Goal: Task Accomplishment & Management: Use online tool/utility

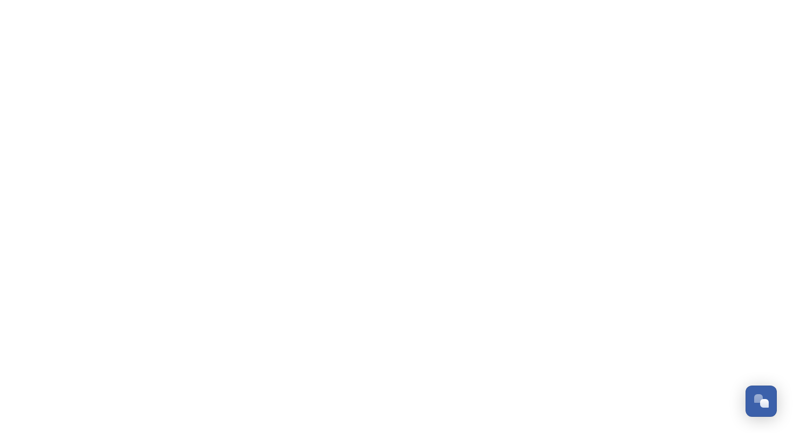
scroll to position [1572, 0]
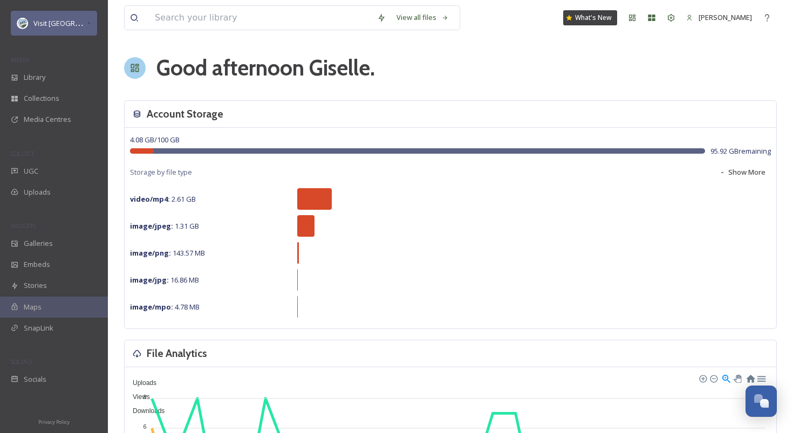
click at [61, 20] on span "Visit [GEOGRAPHIC_DATA] Parks" at bounding box center [85, 23] width 104 height 10
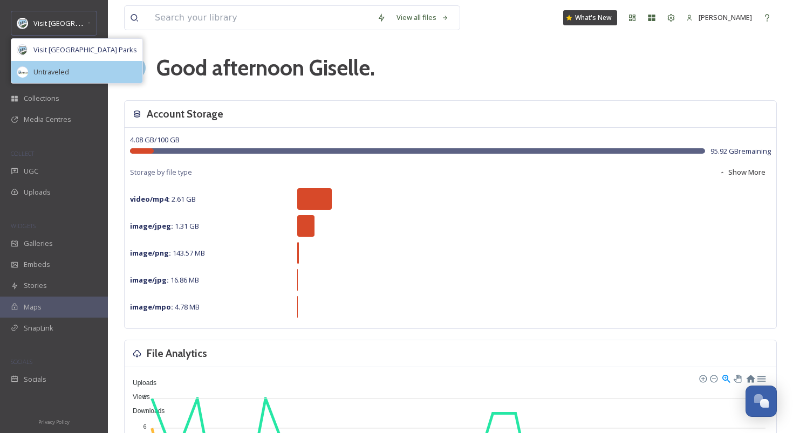
click at [79, 67] on div "Untraveled" at bounding box center [76, 72] width 131 height 22
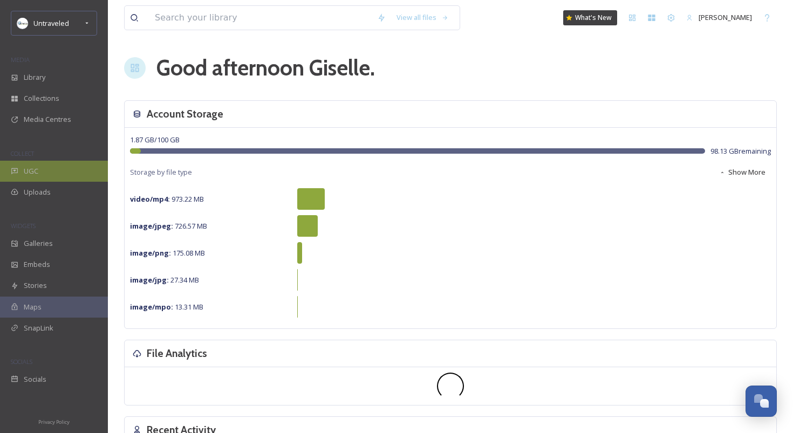
click at [59, 162] on div "UGC" at bounding box center [54, 171] width 108 height 21
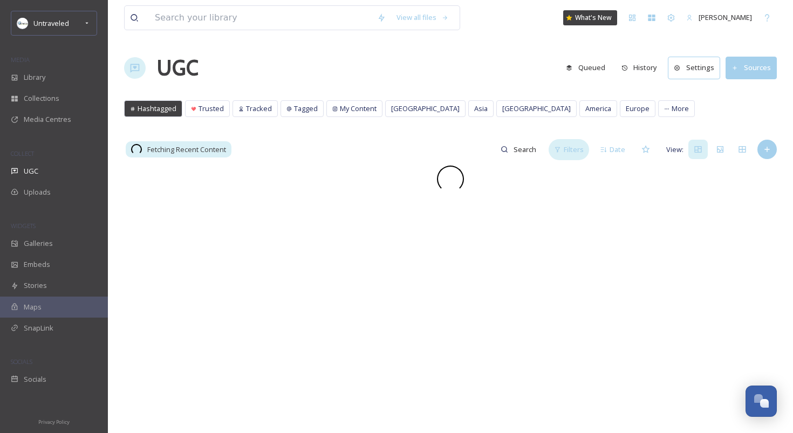
click at [561, 147] on div "Filters" at bounding box center [568, 149] width 40 height 21
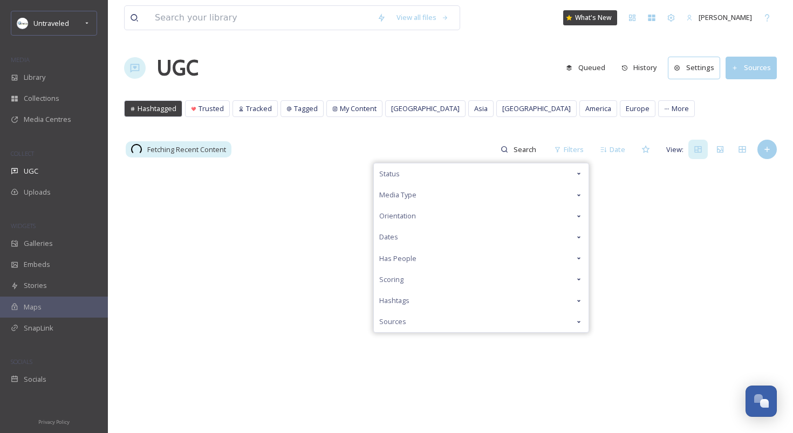
click at [509, 178] on div "Status" at bounding box center [481, 173] width 215 height 21
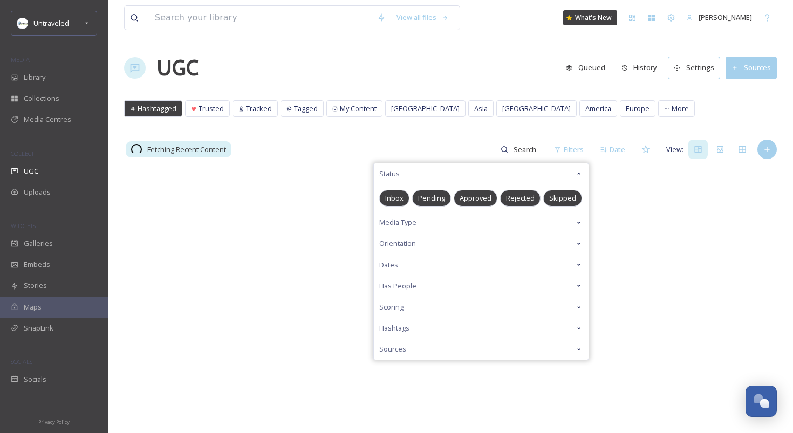
click at [442, 195] on span "Pending" at bounding box center [431, 198] width 27 height 10
click at [431, 127] on div "View all files What's New Giselle Coronado UGC Queued History Settings Sources …" at bounding box center [450, 299] width 685 height 599
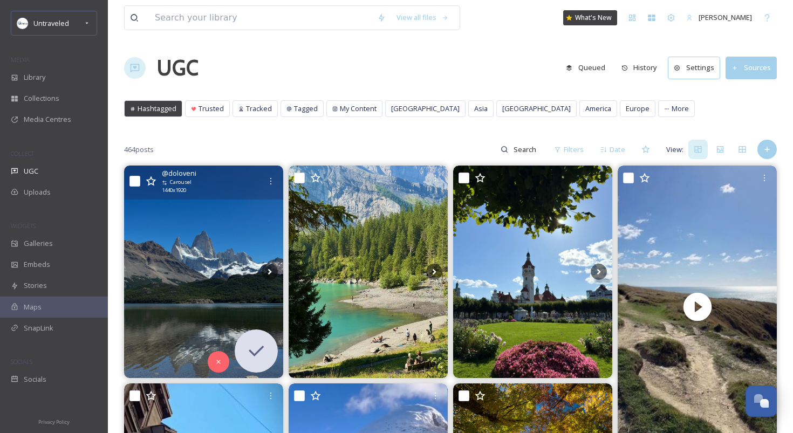
click at [223, 249] on img at bounding box center [203, 272] width 159 height 212
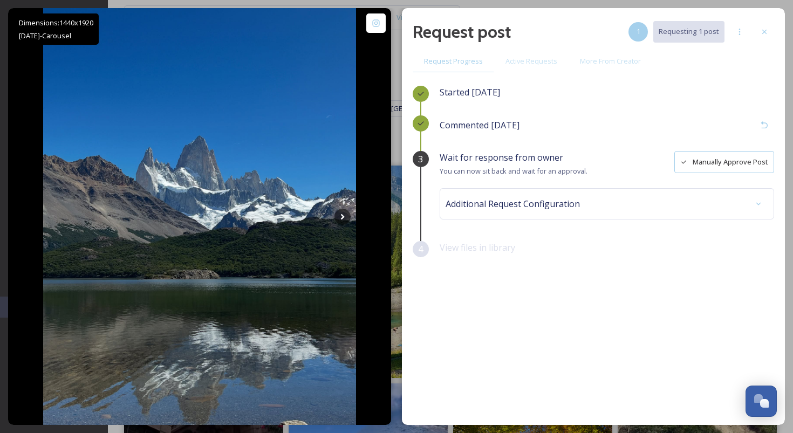
click at [711, 161] on button "Manually Approve Post" at bounding box center [724, 162] width 100 height 22
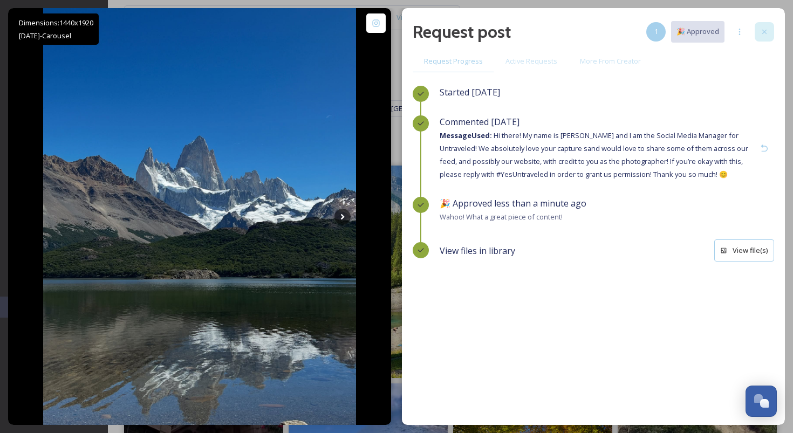
click at [761, 31] on icon at bounding box center [764, 32] width 9 height 9
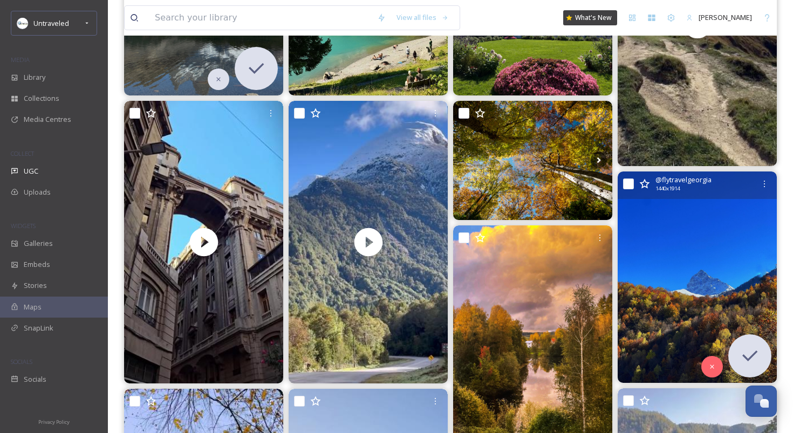
scroll to position [291, 0]
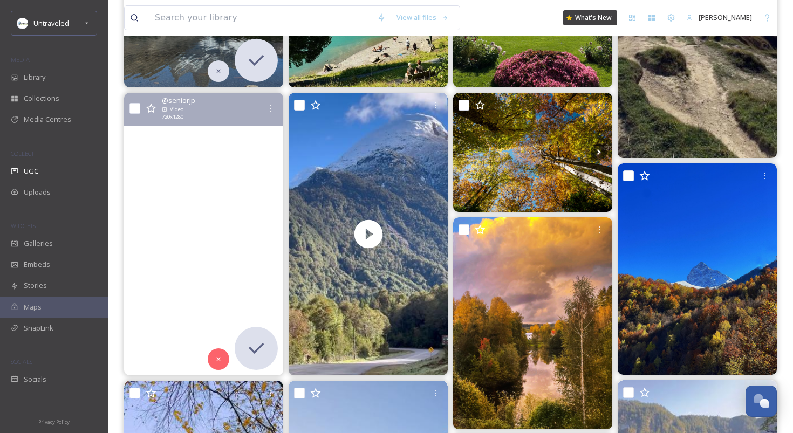
click at [182, 228] on video "Autumn in Santiago 🍂 Fall season #chile #santiagodechile #chili #publictranspor…" at bounding box center [203, 234] width 159 height 283
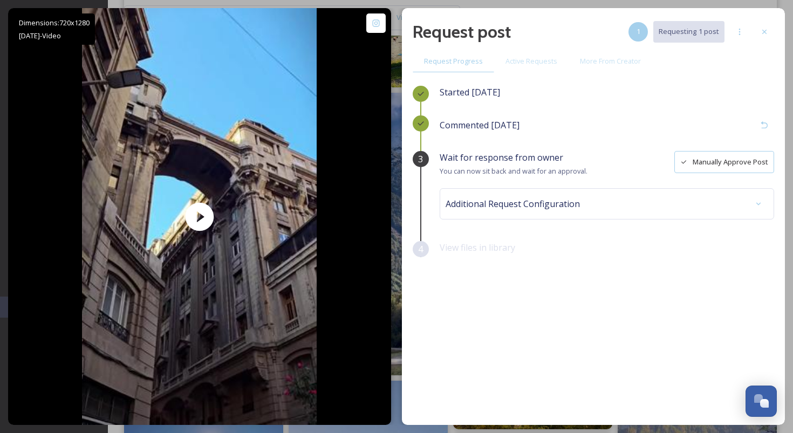
click at [719, 159] on button "Manually Approve Post" at bounding box center [724, 162] width 100 height 22
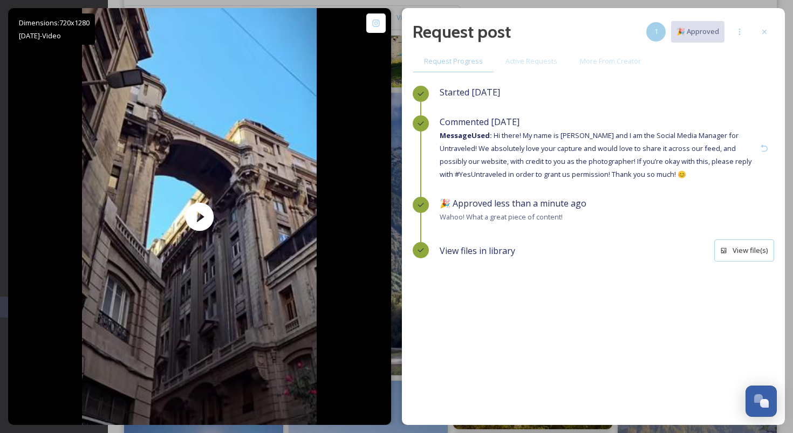
click at [768, 32] on icon at bounding box center [764, 32] width 9 height 9
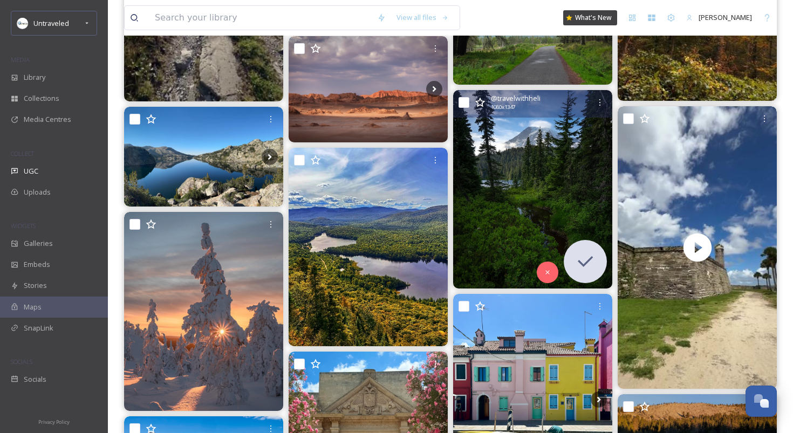
scroll to position [1144, 0]
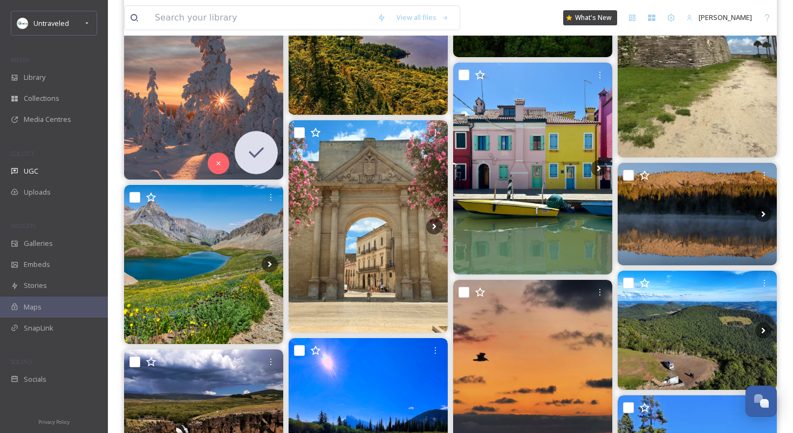
click at [186, 120] on img at bounding box center [203, 80] width 159 height 199
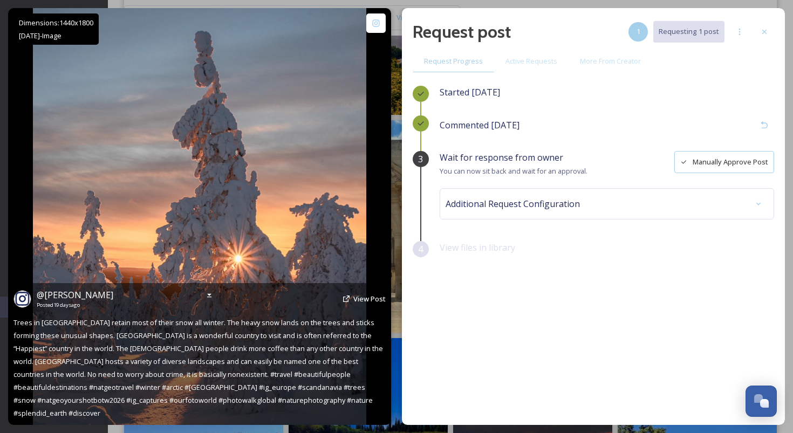
scroll to position [1168, 0]
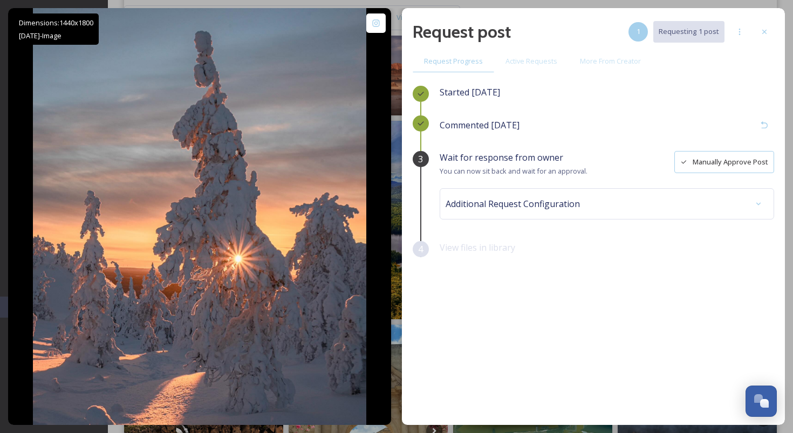
click at [715, 161] on button "Manually Approve Post" at bounding box center [724, 162] width 100 height 22
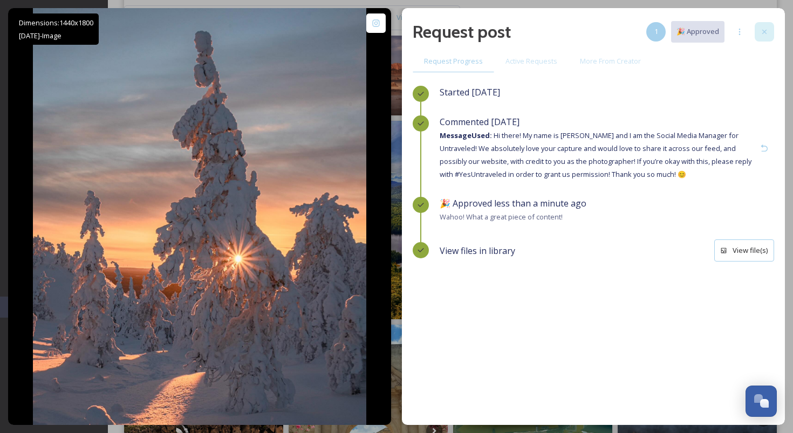
click at [760, 31] on icon at bounding box center [764, 32] width 9 height 9
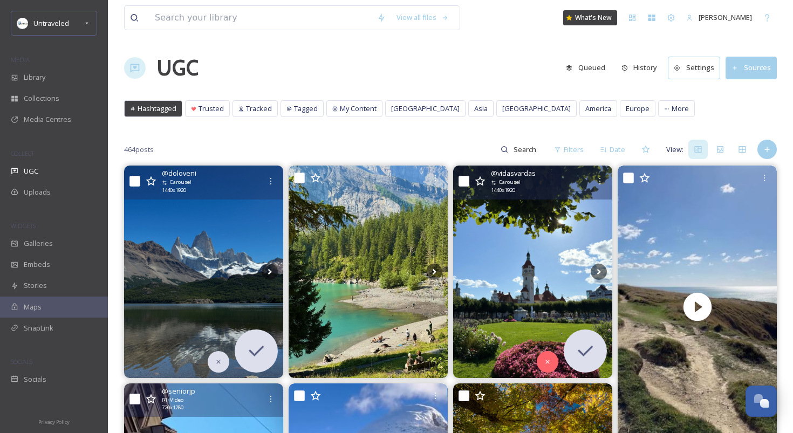
scroll to position [1, 0]
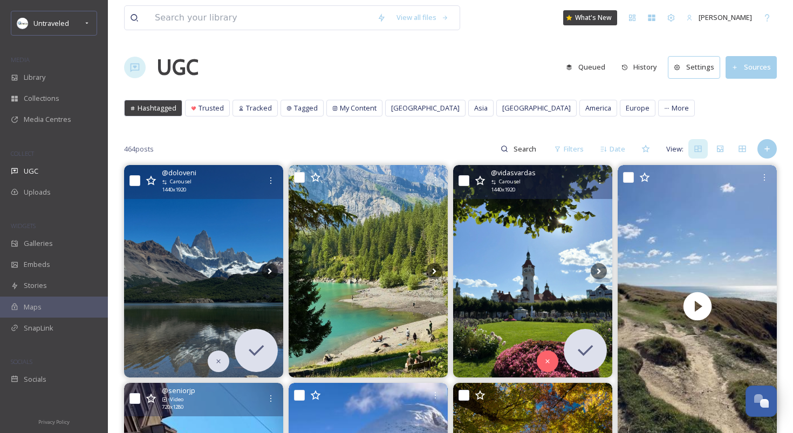
click at [513, 269] on img at bounding box center [532, 271] width 159 height 212
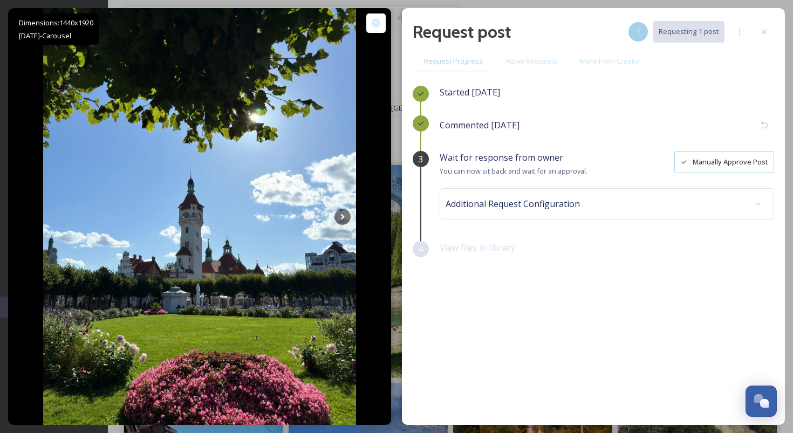
click at [681, 167] on button "Manually Approve Post" at bounding box center [724, 162] width 100 height 22
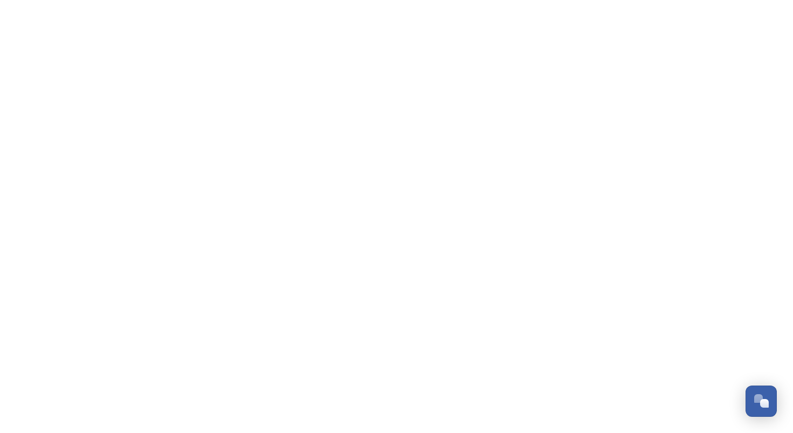
scroll to position [1572, 0]
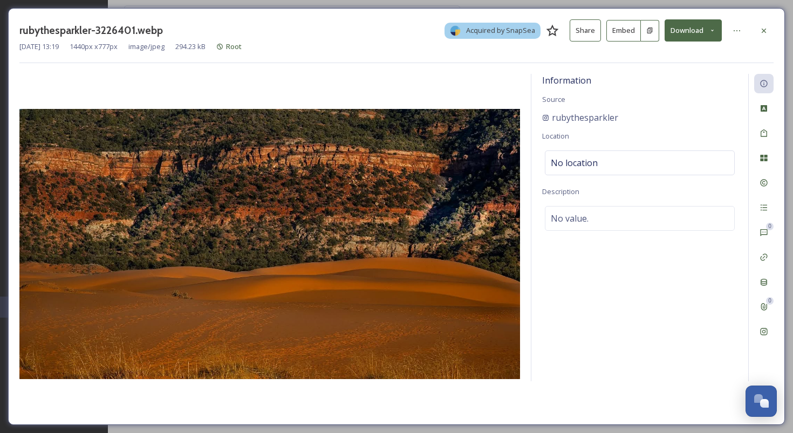
click at [692, 37] on button "Download" at bounding box center [692, 30] width 57 height 22
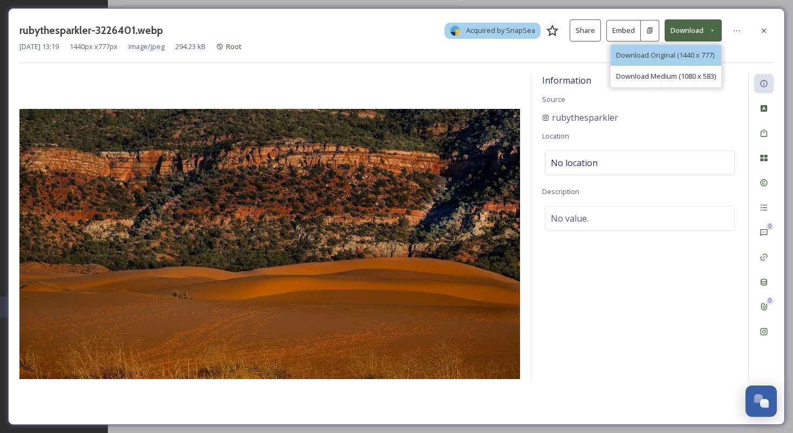
click at [692, 62] on div "Download Original (1440 x 777)" at bounding box center [665, 55] width 111 height 21
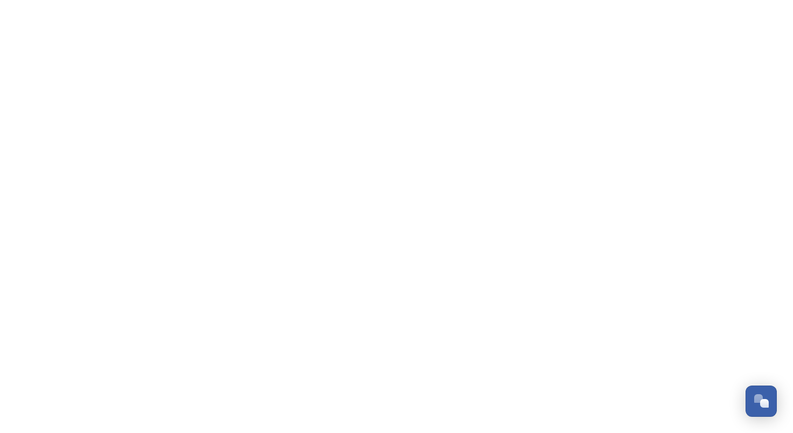
scroll to position [1572, 0]
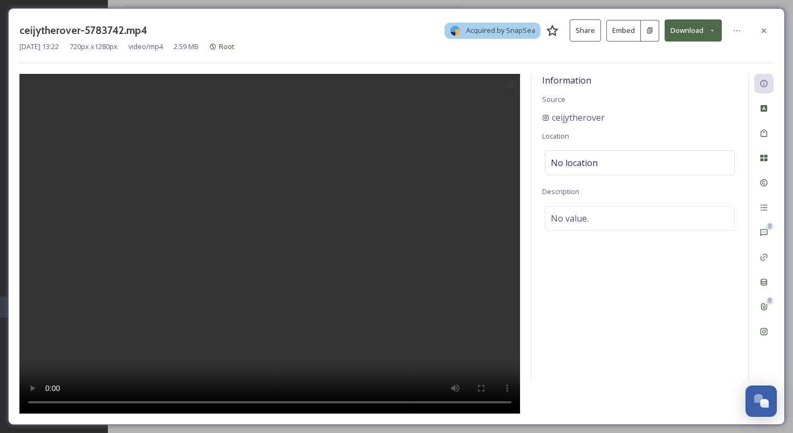
click at [688, 35] on button "Download" at bounding box center [692, 30] width 57 height 22
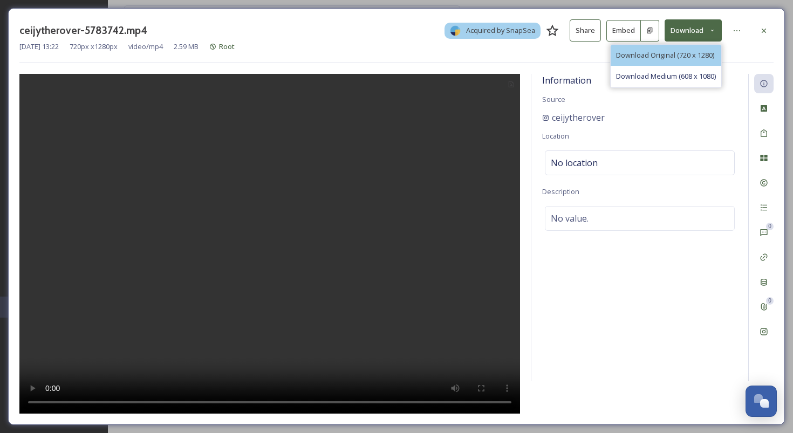
click at [697, 57] on span "Download Original (720 x 1280)" at bounding box center [665, 55] width 98 height 10
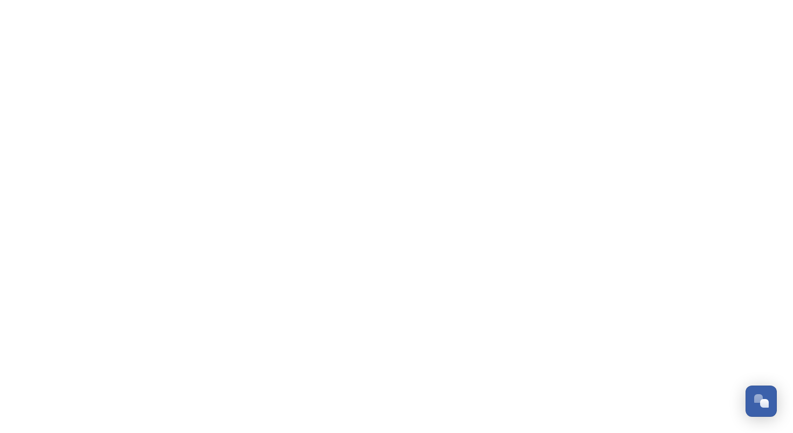
scroll to position [1572, 0]
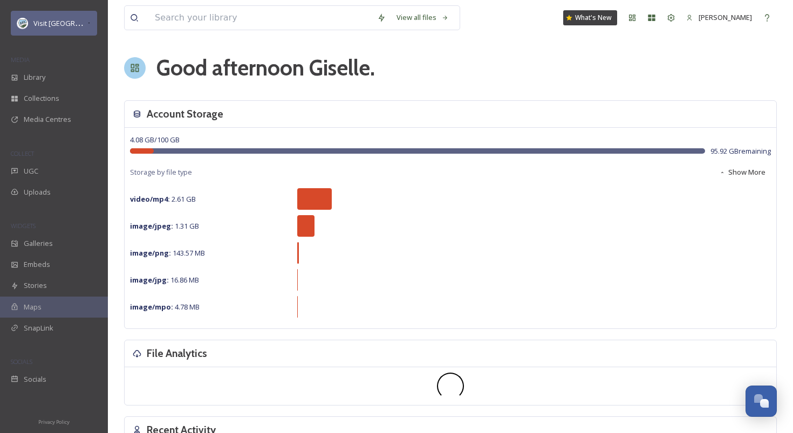
click at [51, 21] on span "Visit [GEOGRAPHIC_DATA] Parks" at bounding box center [85, 23] width 104 height 10
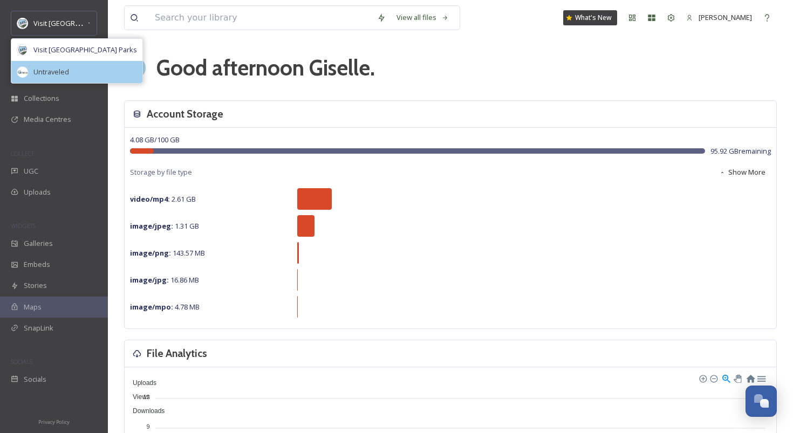
click at [58, 65] on div "Untraveled" at bounding box center [76, 72] width 131 height 22
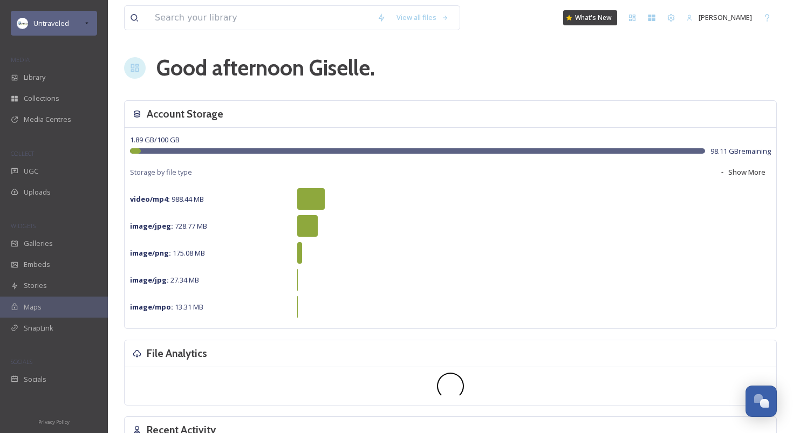
click at [66, 18] on div "Untraveled" at bounding box center [51, 23] width 36 height 13
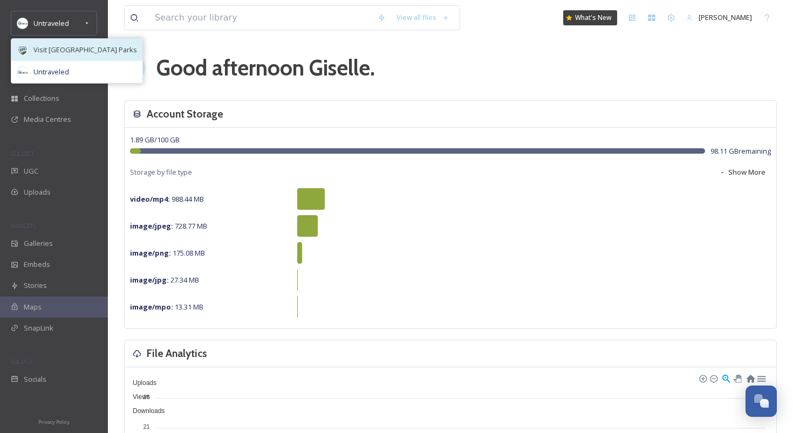
click at [67, 45] on span "Visit [GEOGRAPHIC_DATA] Parks" at bounding box center [85, 50] width 104 height 10
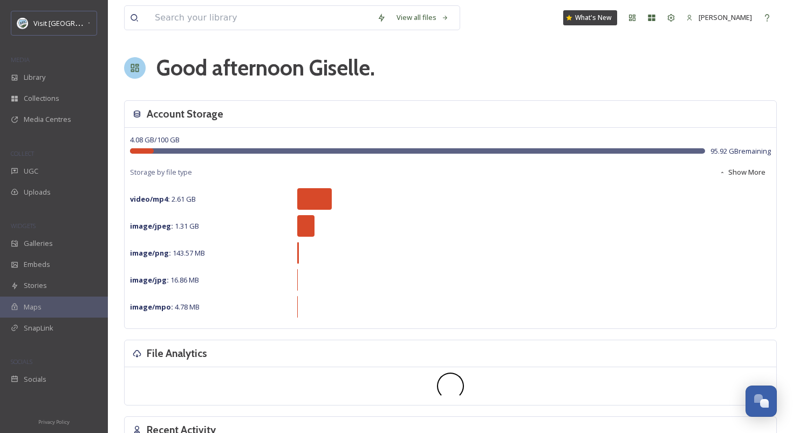
click at [106, 24] on div "Visit [GEOGRAPHIC_DATA] Parks" at bounding box center [54, 24] width 108 height 26
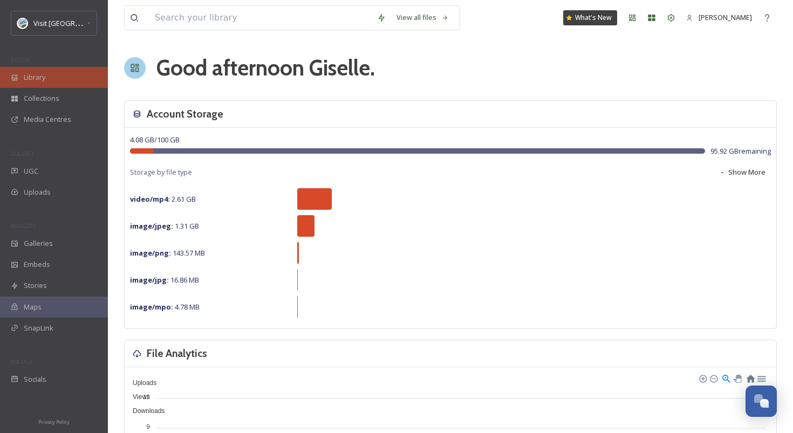
click at [63, 72] on div "Library" at bounding box center [54, 77] width 108 height 21
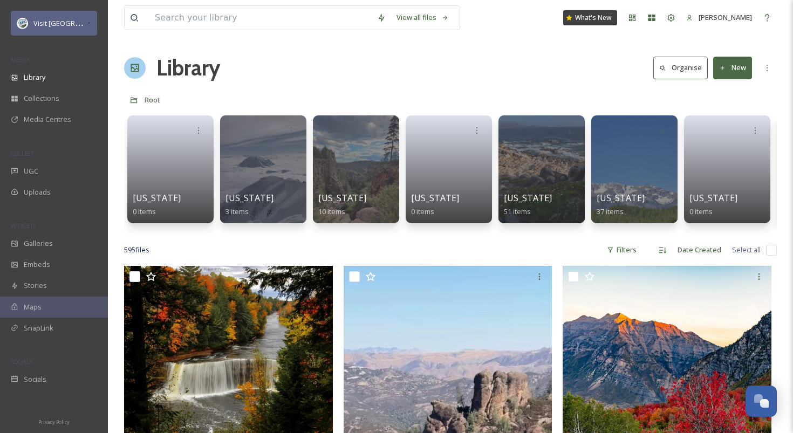
click at [52, 21] on span "Visit [GEOGRAPHIC_DATA] Parks" at bounding box center [85, 23] width 104 height 10
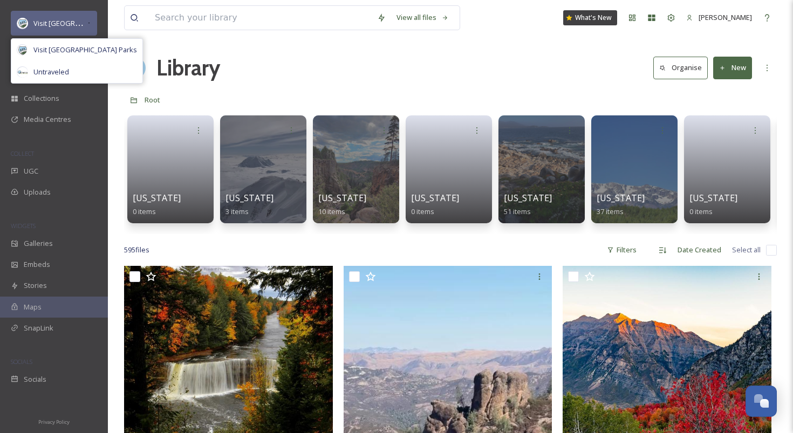
click at [52, 22] on span "Visit [GEOGRAPHIC_DATA] Parks" at bounding box center [85, 23] width 104 height 10
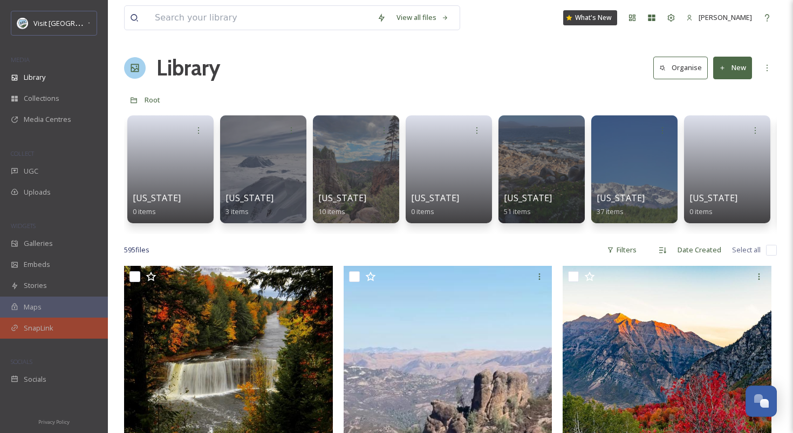
click at [61, 331] on div "SnapLink" at bounding box center [54, 328] width 108 height 21
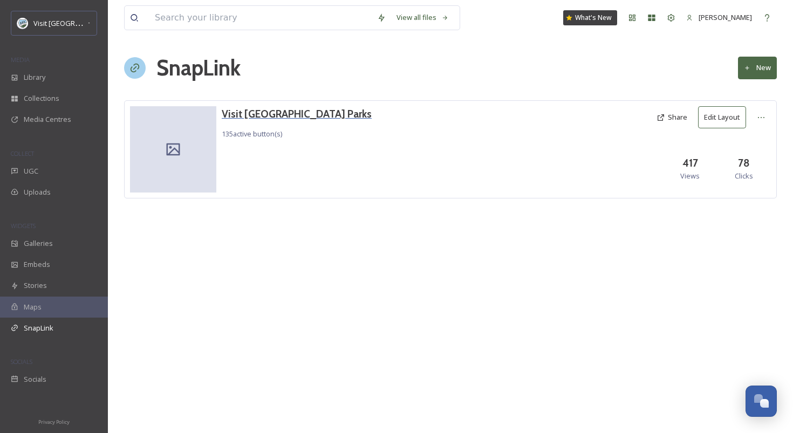
click at [250, 115] on h3 "Visit [GEOGRAPHIC_DATA] Parks" at bounding box center [297, 114] width 150 height 16
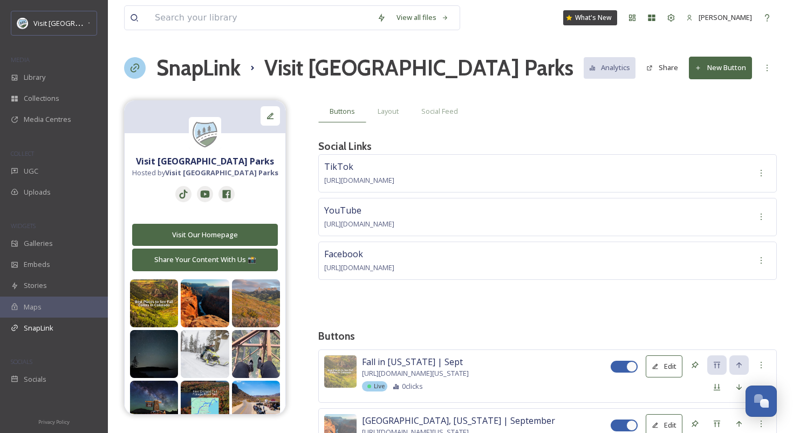
click at [721, 67] on button "New Button" at bounding box center [720, 68] width 63 height 22
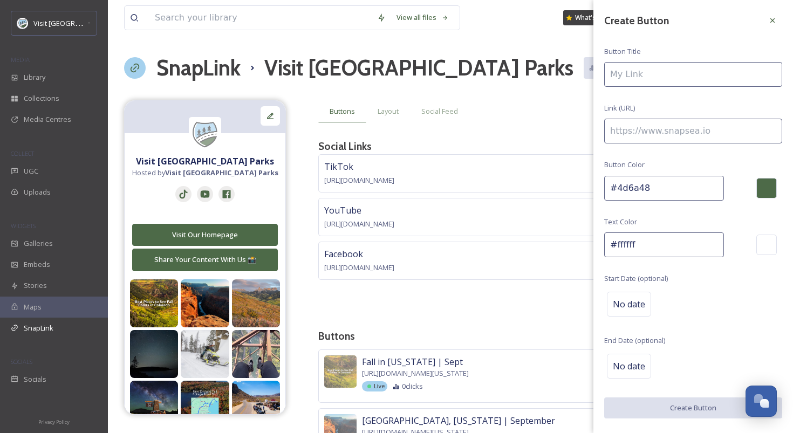
click at [651, 68] on input at bounding box center [693, 74] width 178 height 25
type input "Tennessee Whiskey Road Trip"
click at [665, 137] on input at bounding box center [693, 131] width 178 height 25
paste input "https://visitusaparks.com/kentucky-and-tennessee-road-trip/?utm_campaign=Kentuc…"
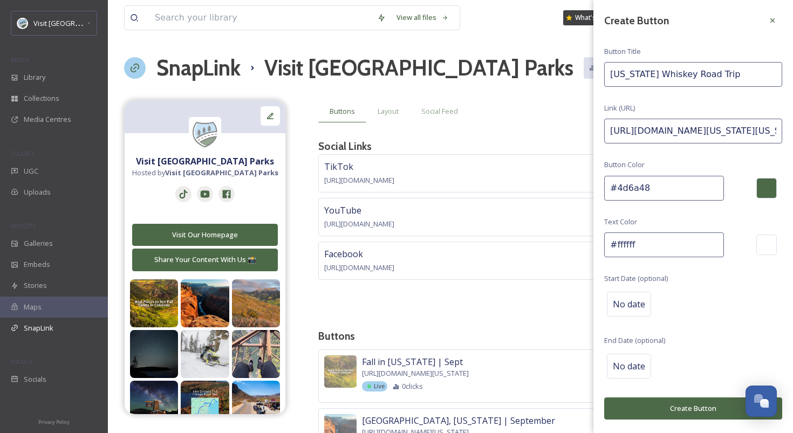
scroll to position [0, 472]
type input "https://visitusaparks.com/kentucky-and-tennessee-road-trip/?utm_campaign=Kentuc…"
click at [702, 105] on div "Create Button Button Title Tennessee Whiskey Road Trip Link (URL) https://visit…" at bounding box center [693, 215] width 200 height 430
click at [637, 300] on span "No date" at bounding box center [629, 304] width 32 height 13
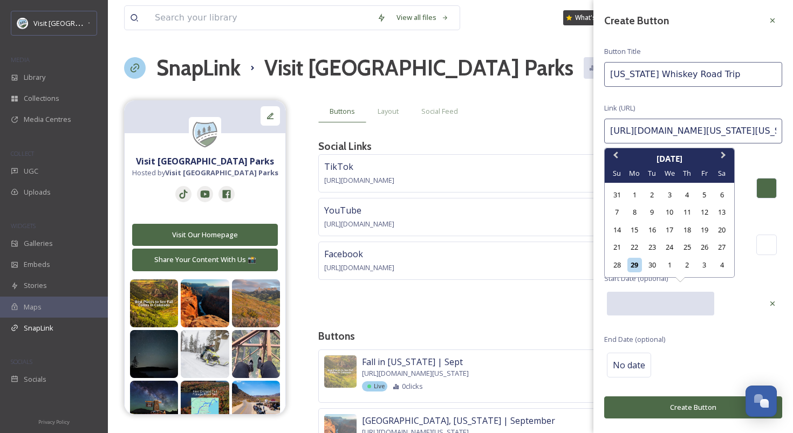
click at [654, 305] on input "text" at bounding box center [660, 304] width 107 height 24
click at [673, 271] on div "1" at bounding box center [669, 265] width 15 height 15
type input "10/01/2025"
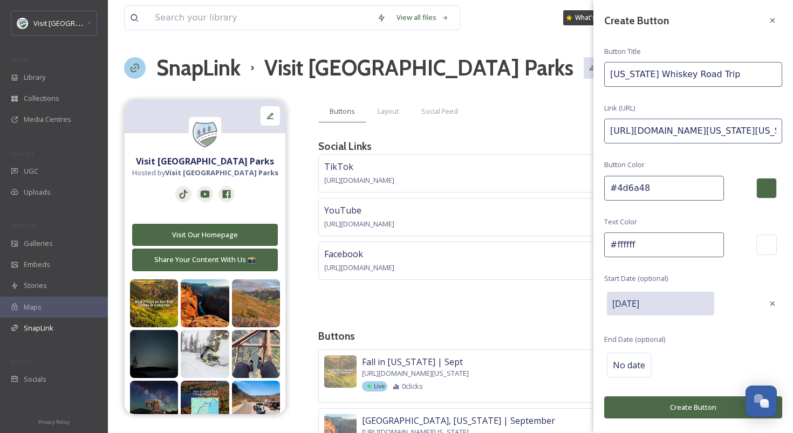
click at [722, 332] on div "Create Button Button Title Tennessee Whiskey Road Trip Link (URL) https://visit…" at bounding box center [693, 214] width 200 height 429
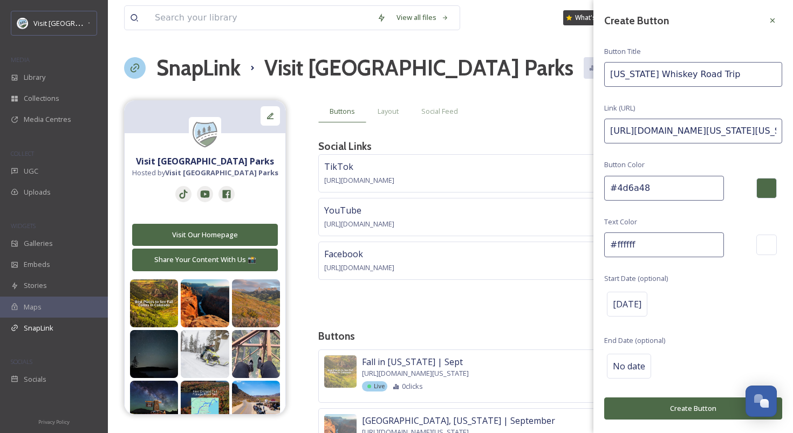
click at [706, 402] on button "Create Button" at bounding box center [693, 408] width 178 height 22
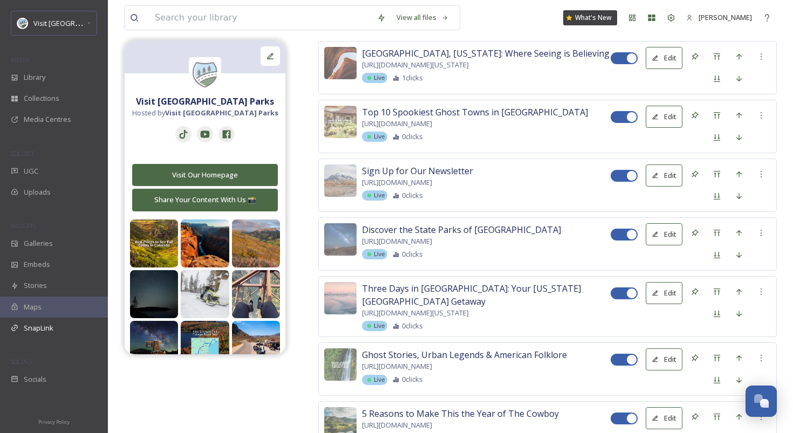
scroll to position [8111, 0]
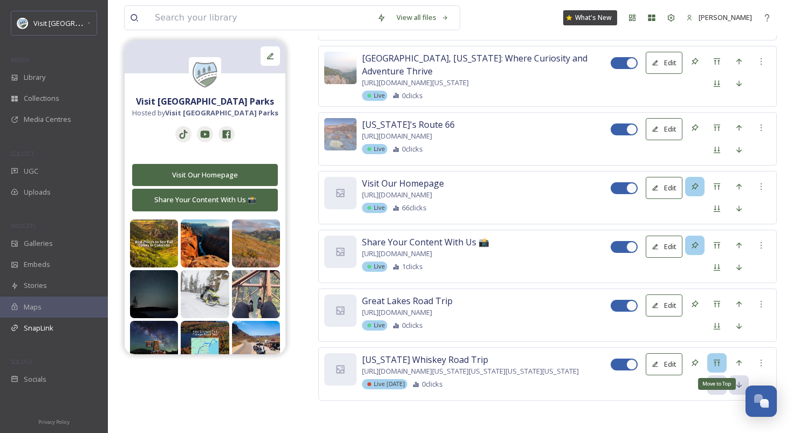
click at [716, 359] on icon at bounding box center [716, 363] width 9 height 9
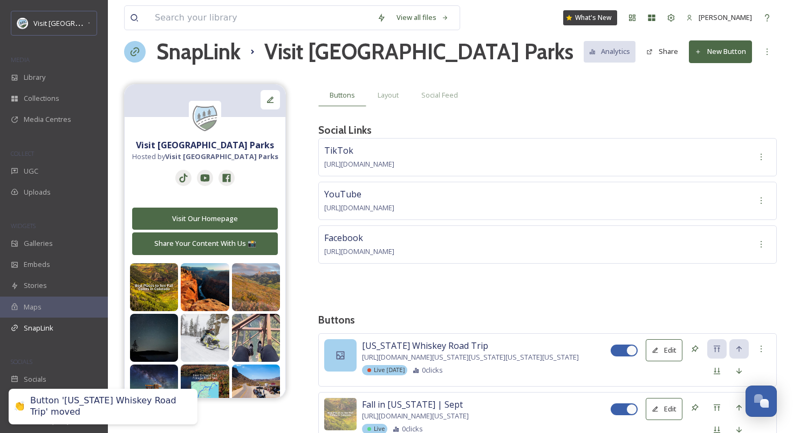
click at [333, 360] on div at bounding box center [340, 355] width 32 height 32
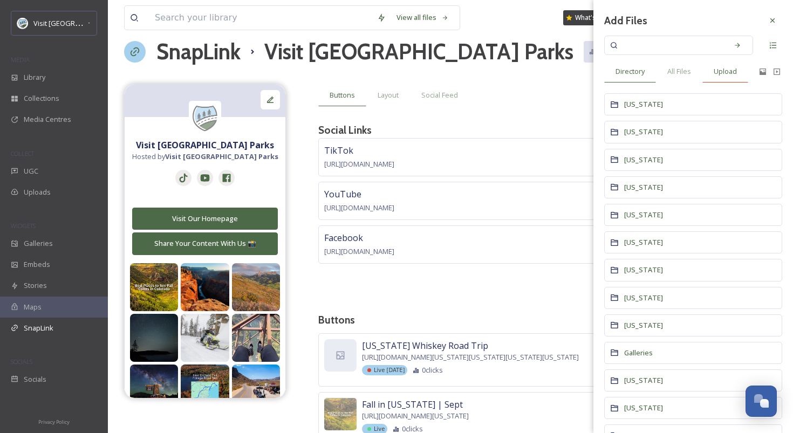
click at [731, 72] on span "Upload" at bounding box center [724, 71] width 23 height 10
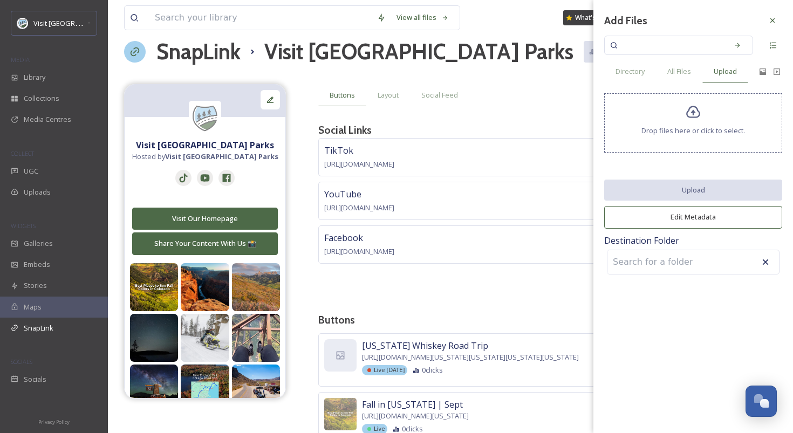
click at [679, 150] on div "Drop files here or click to select." at bounding box center [693, 122] width 178 height 59
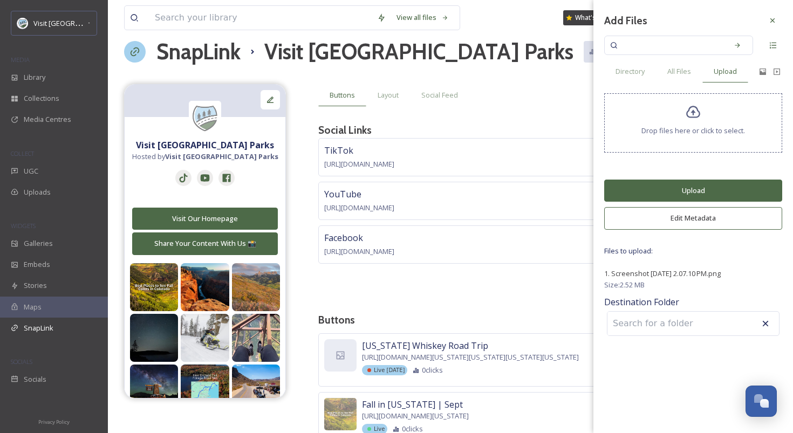
click at [675, 177] on div "Add Files Directory All Files Upload Drop files here or click to select. Upload…" at bounding box center [693, 174] width 200 height 349
click at [674, 190] on button "Upload" at bounding box center [693, 191] width 178 height 22
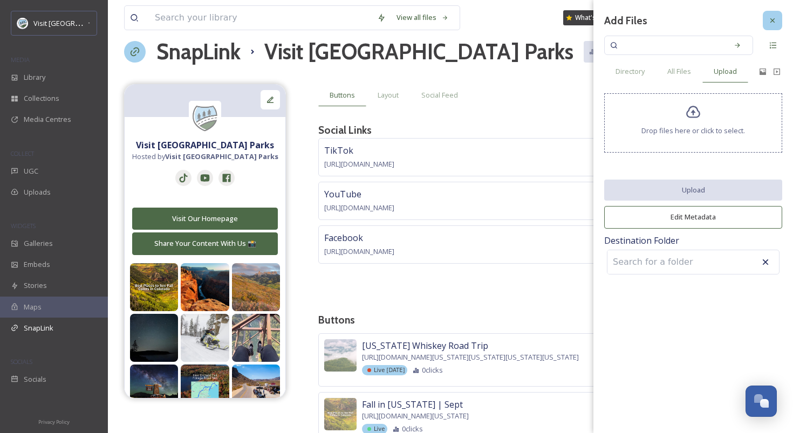
click at [771, 23] on icon at bounding box center [772, 20] width 9 height 9
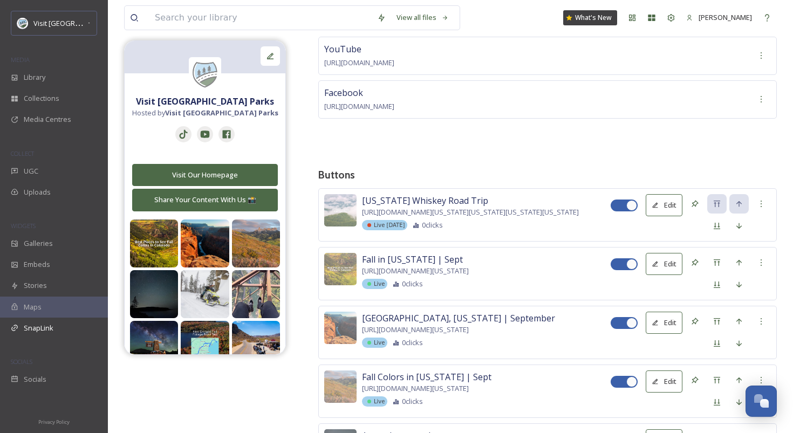
scroll to position [163, 0]
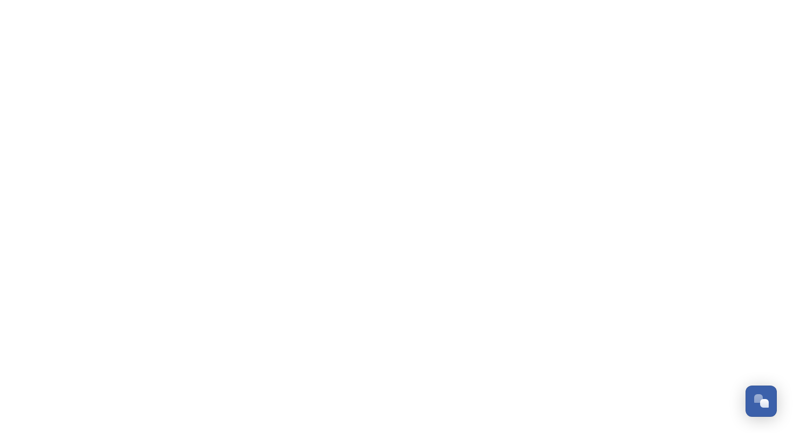
scroll to position [1572, 0]
